Goal: Information Seeking & Learning: Learn about a topic

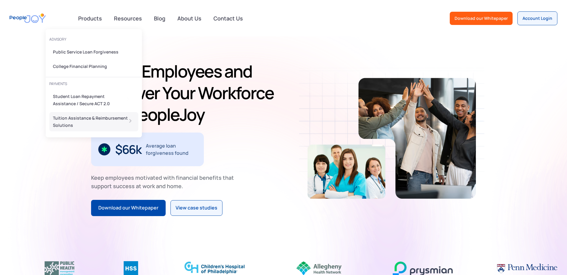
click at [80, 120] on div "Tuition Assistance & Reimbursement Solutions" at bounding box center [92, 122] width 78 height 14
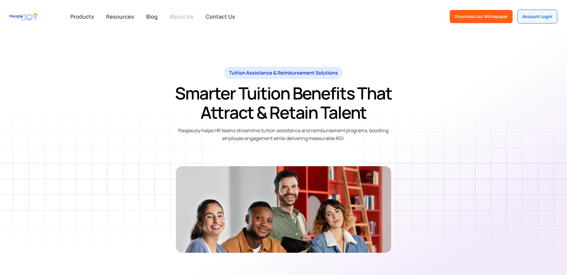
click at [185, 15] on link "About Us" at bounding box center [181, 16] width 31 height 13
